Goal: Find specific page/section: Find specific page/section

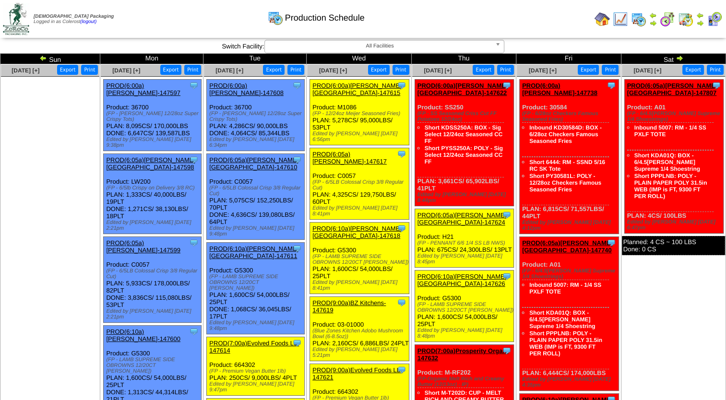
click at [47, 58] on img at bounding box center [43, 58] width 8 height 8
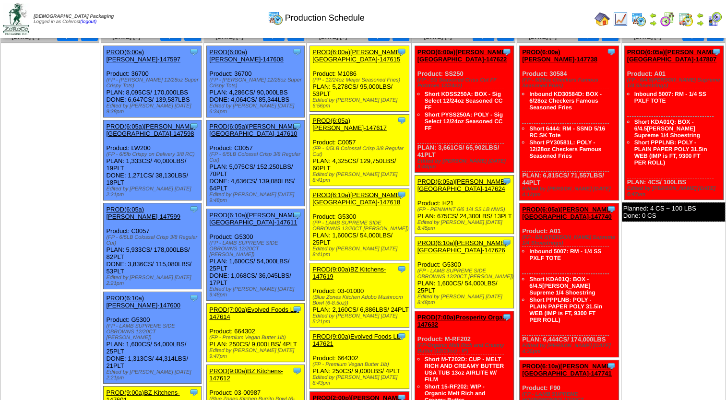
scroll to position [48, 0]
